Goal: Information Seeking & Learning: Understand process/instructions

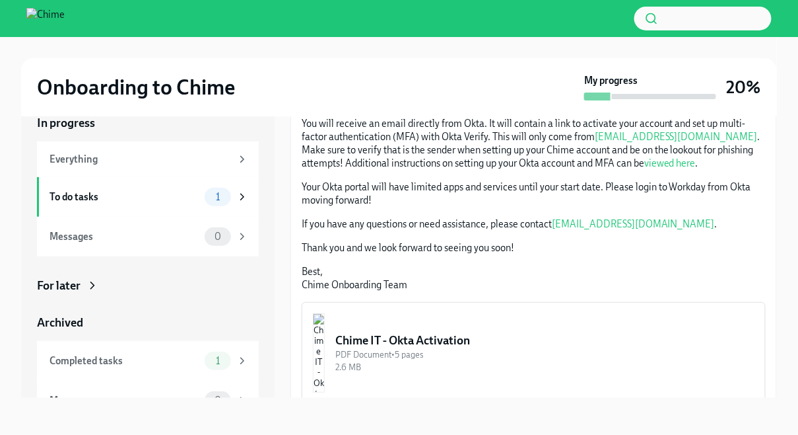
scroll to position [232, 0]
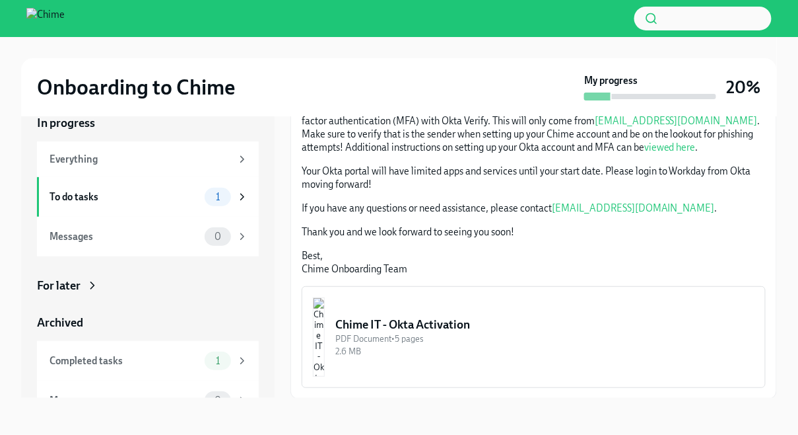
click at [439, 332] on div "PDF Document • 5 pages" at bounding box center [544, 338] width 419 height 13
click at [382, 304] on button "Chime IT - Okta Activation PDF Document • 5 pages 2.6 MB" at bounding box center [534, 337] width 464 height 102
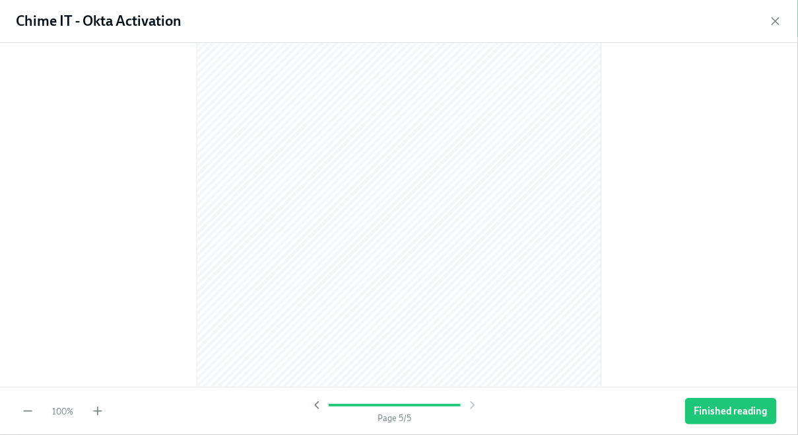
scroll to position [2341, 0]
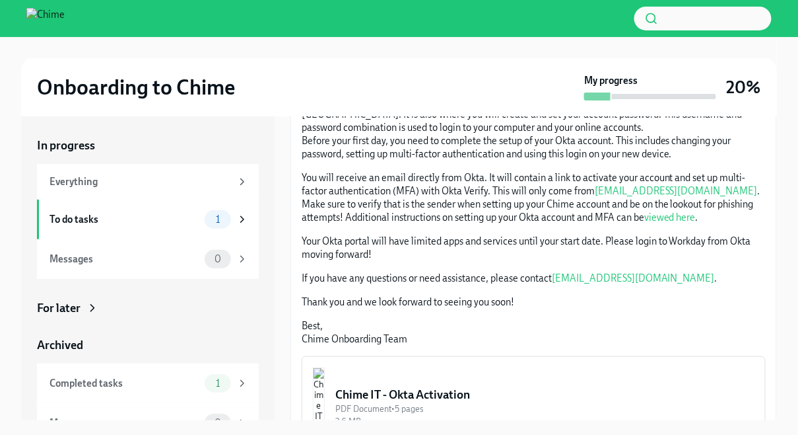
scroll to position [181, 0]
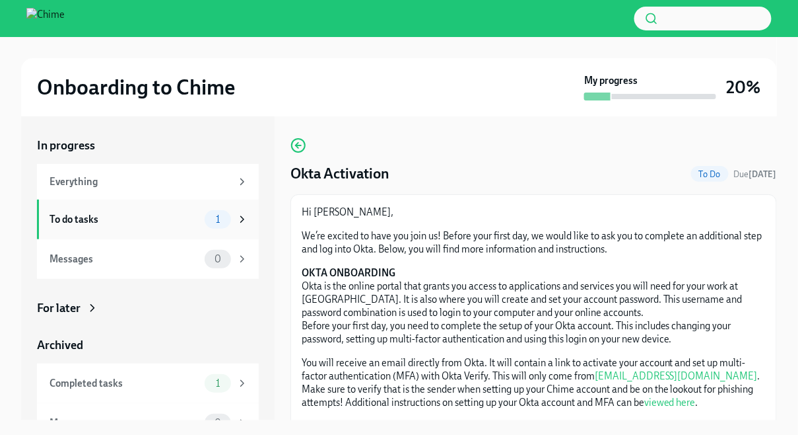
click at [215, 217] on span "1" at bounding box center [218, 220] width 20 height 10
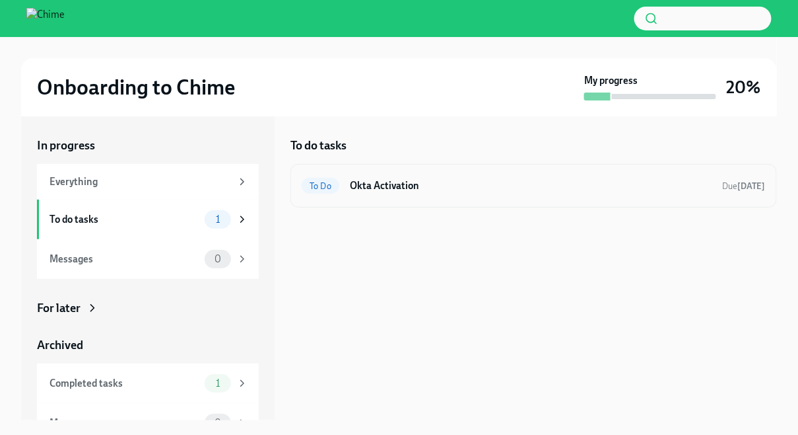
click at [439, 184] on h6 "Okta Activation" at bounding box center [531, 185] width 363 height 15
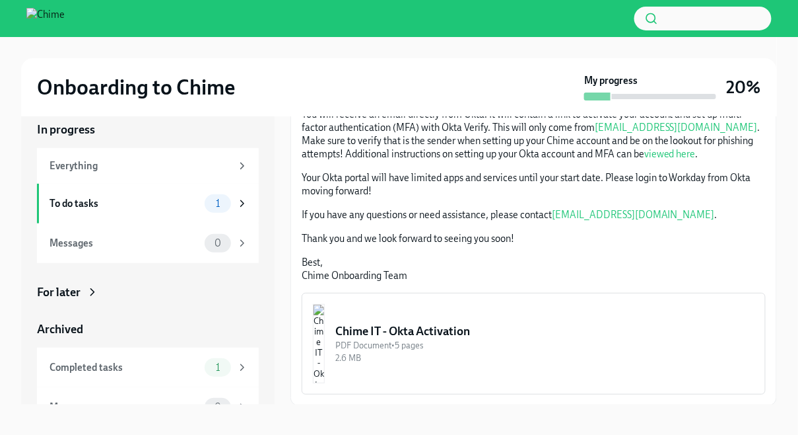
scroll to position [22, 0]
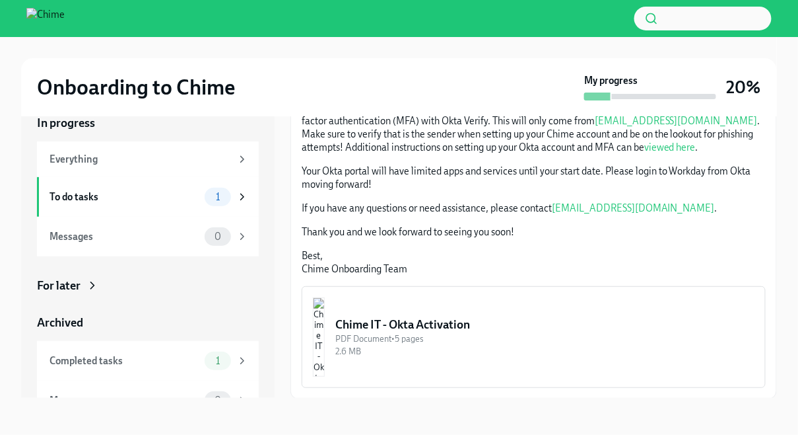
click at [444, 316] on div "Chime IT - Okta Activation" at bounding box center [544, 324] width 419 height 16
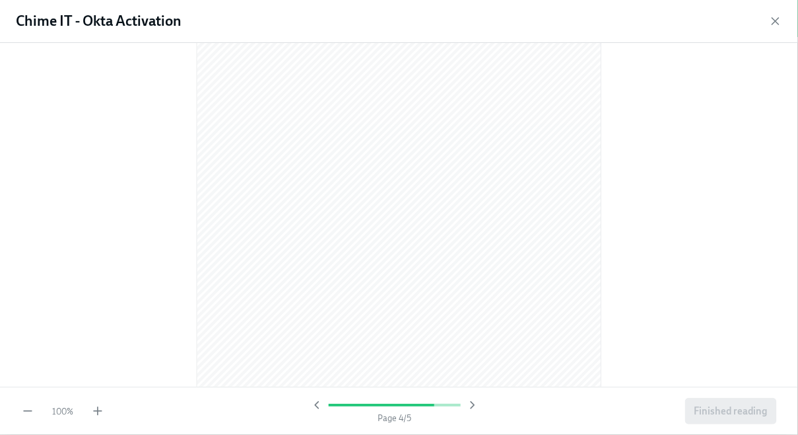
scroll to position [2246, 0]
click at [728, 409] on span "Finished reading" at bounding box center [731, 410] width 73 height 13
